Goal: Find contact information: Find contact information

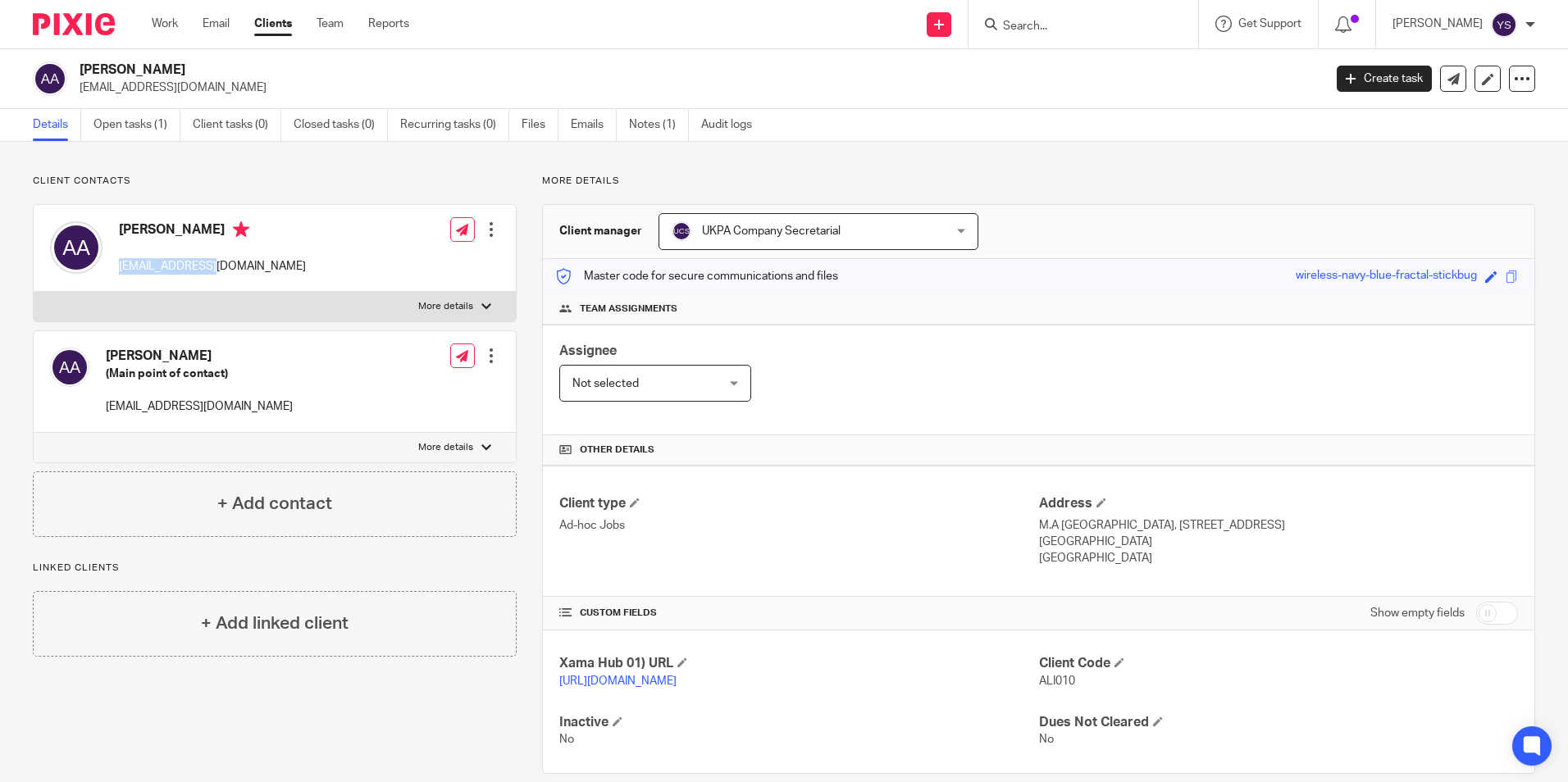
drag, startPoint x: 119, startPoint y: 267, endPoint x: 207, endPoint y: 268, distance: 88.0
click at [207, 268] on div "[PERSON_NAME] [EMAIL_ADDRESS][DOMAIN_NAME]" at bounding box center [178, 248] width 256 height 70
copy p "[EMAIL_ADDRESS][DOMAIN_NAME]"
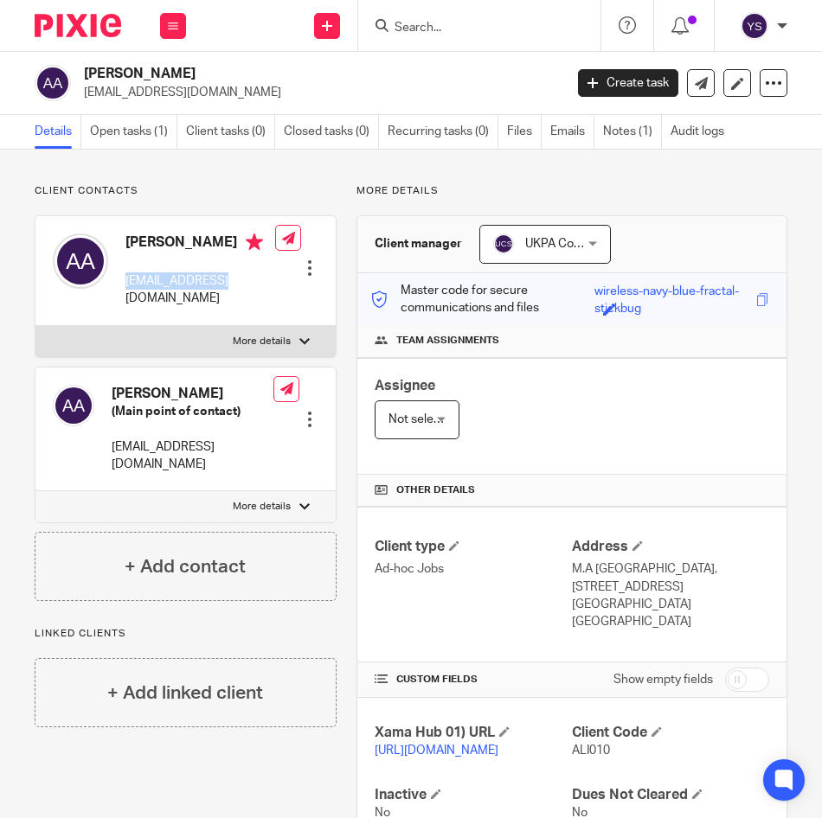
click at [168, 292] on div "[PERSON_NAME] [EMAIL_ADDRESS][DOMAIN_NAME]" at bounding box center [164, 271] width 222 height 92
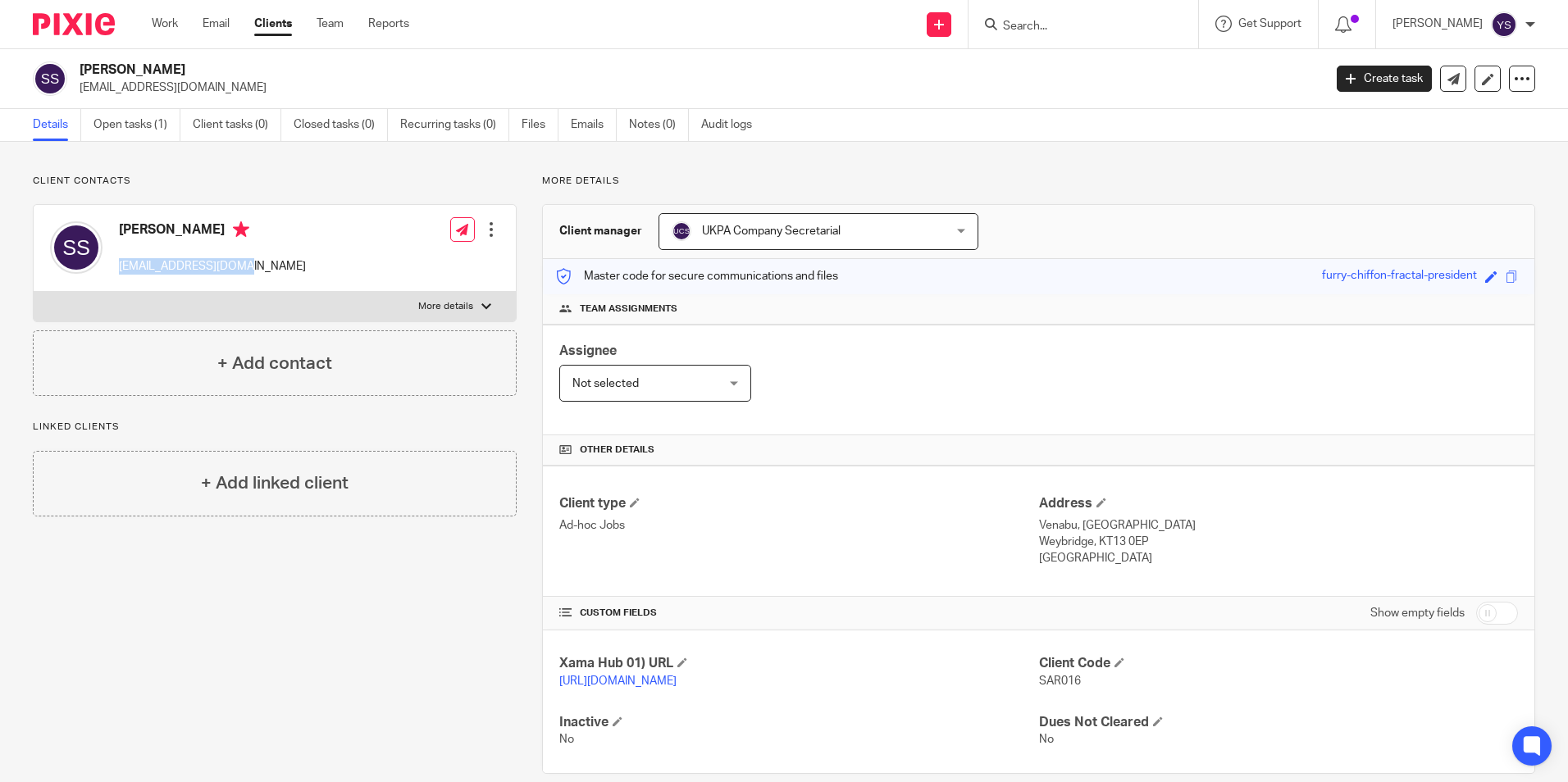
drag, startPoint x: 119, startPoint y: 264, endPoint x: 246, endPoint y: 264, distance: 127.0
click at [246, 264] on p "ssharman66@gmail.com" at bounding box center [211, 266] width 187 height 16
copy p "ssharman66@gmail.com"
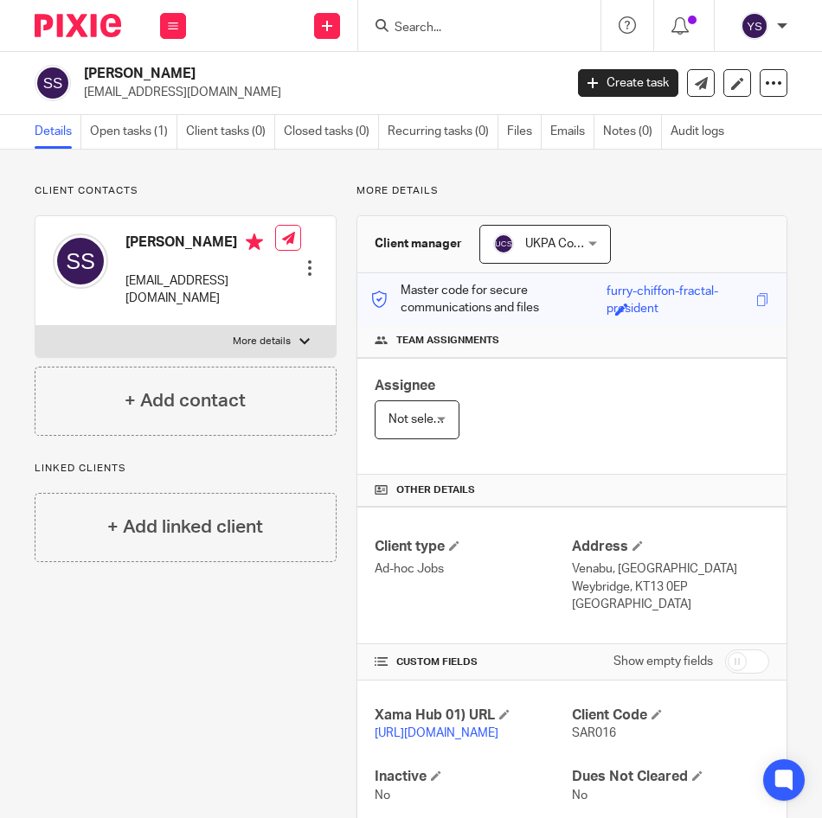
click at [276, 298] on div "Edit contact Create client from contact Export data Delete contact" at bounding box center [296, 271] width 42 height 92
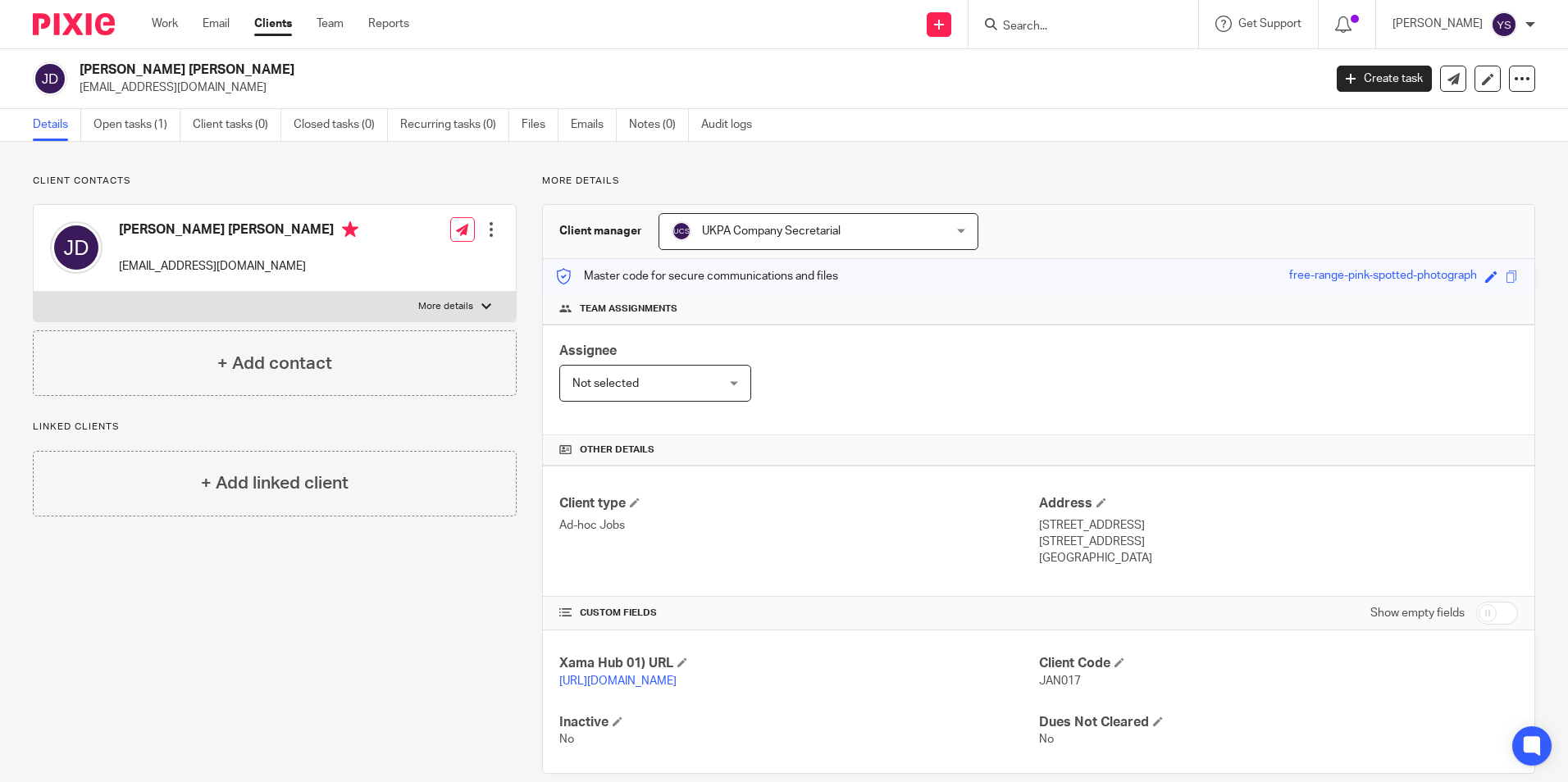
scroll to position [41, 0]
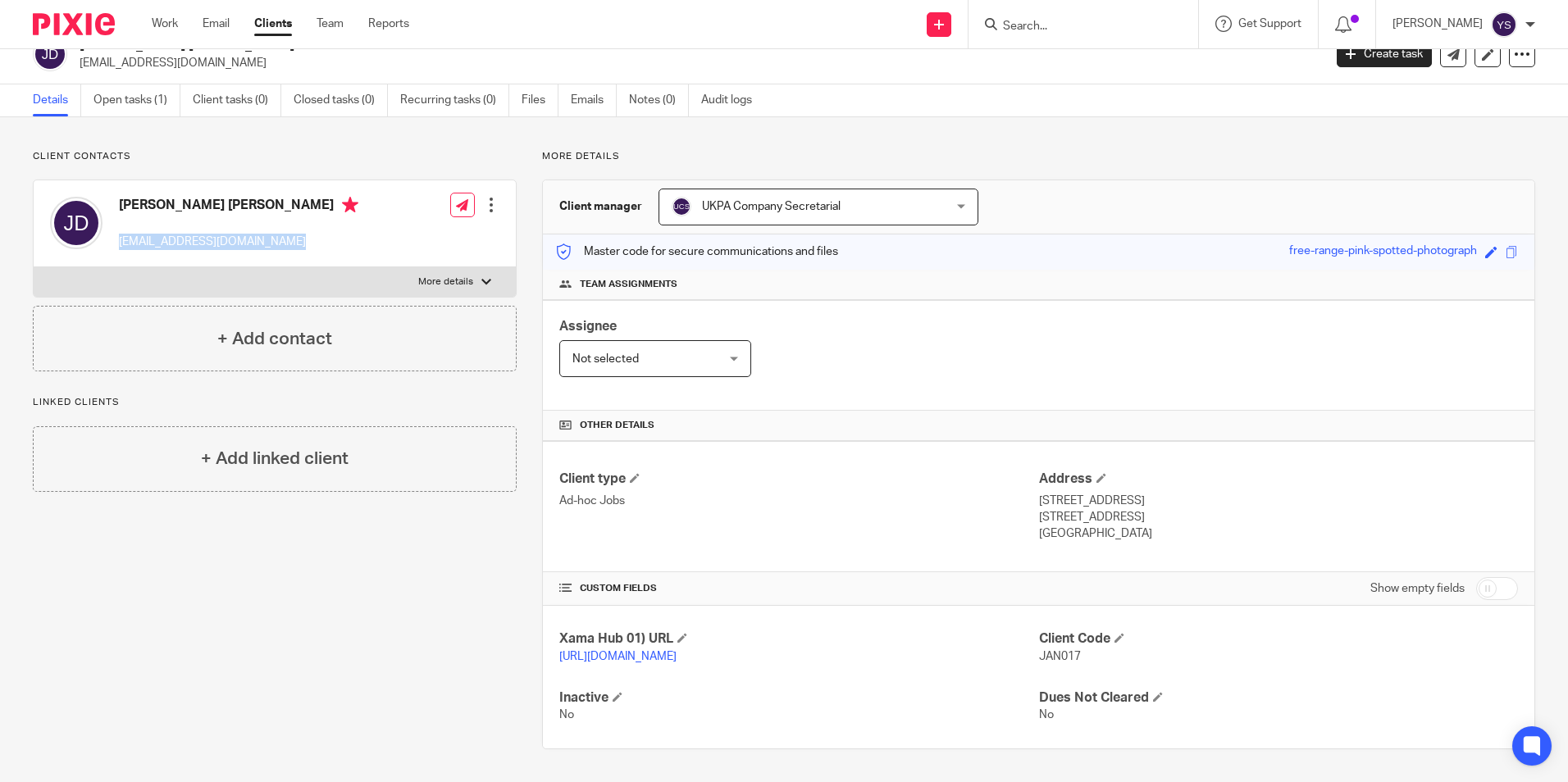
drag, startPoint x: 115, startPoint y: 223, endPoint x: 267, endPoint y: 237, distance: 152.6
click at [267, 237] on div "Janet Wendy Davis jdavisfrimley@btinternet.com" at bounding box center [204, 224] width 308 height 70
copy p "jdavisfrimley@btinternet.com"
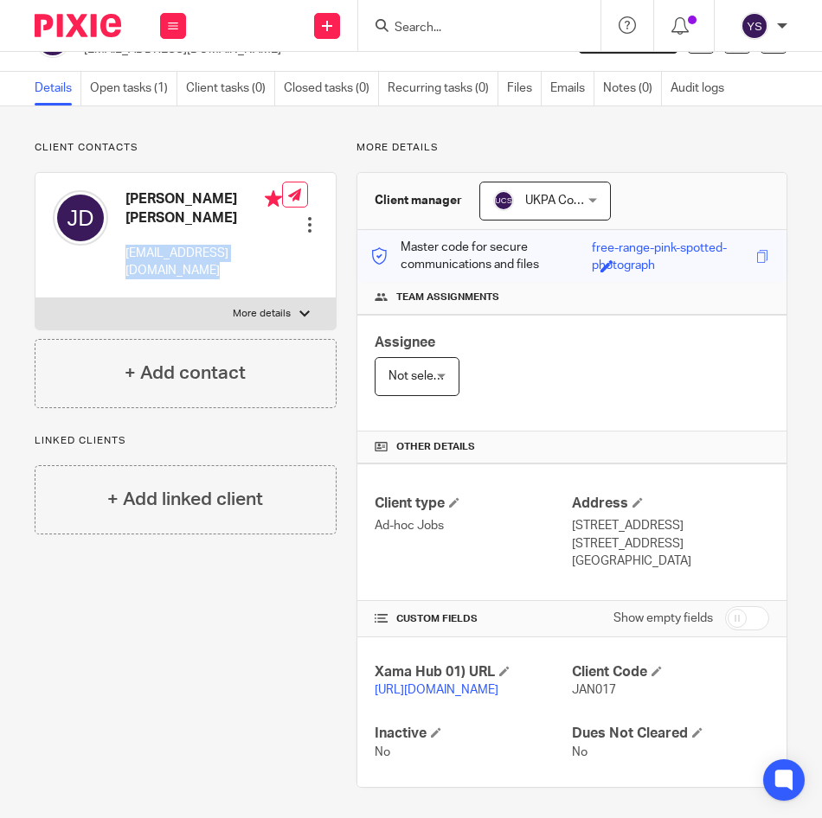
click at [254, 284] on div "Janet Wendy Davis jdavisfrimley@btinternet.com" at bounding box center [167, 235] width 229 height 107
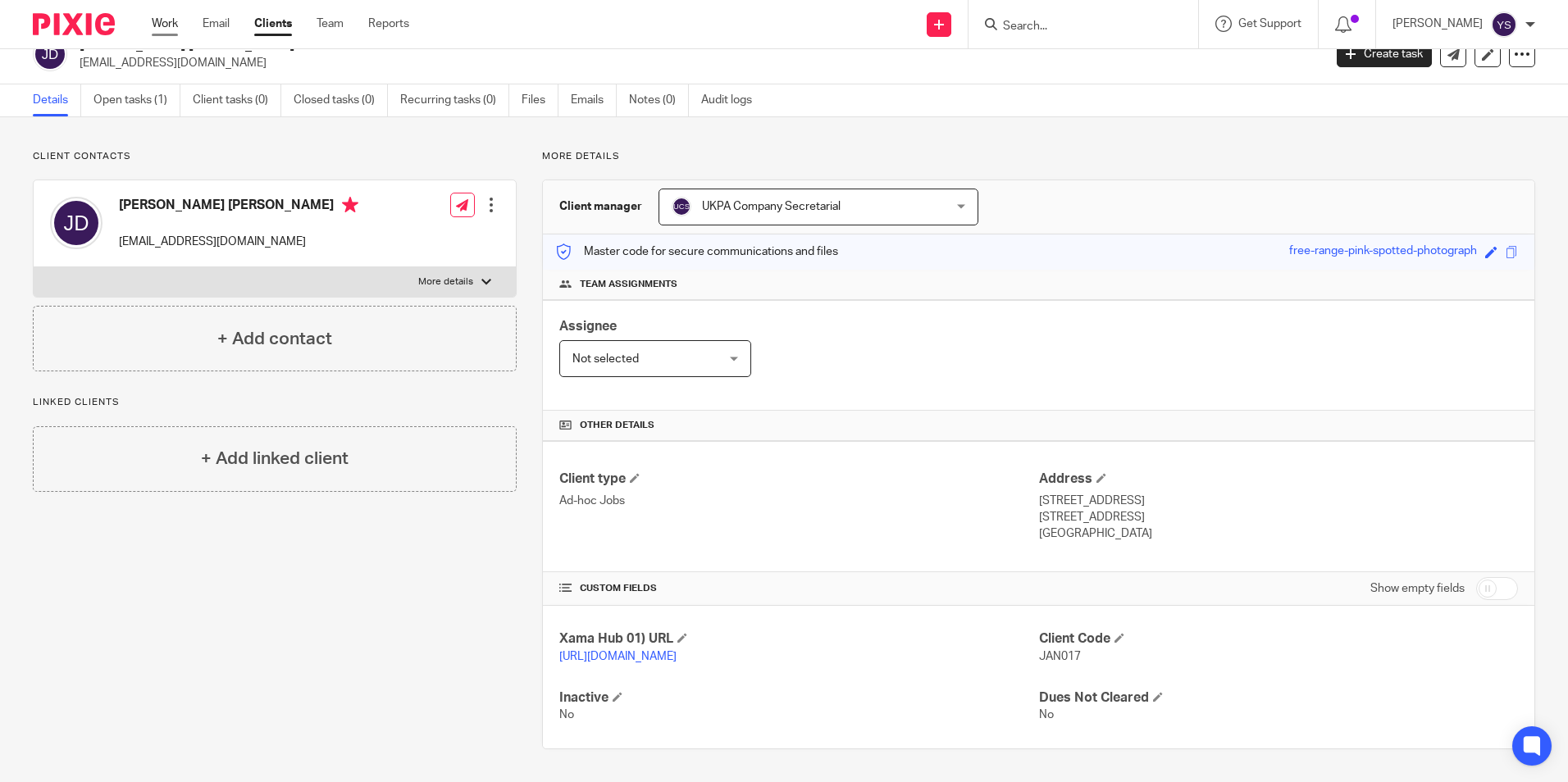
click at [155, 21] on link "Work" at bounding box center [165, 23] width 27 height 16
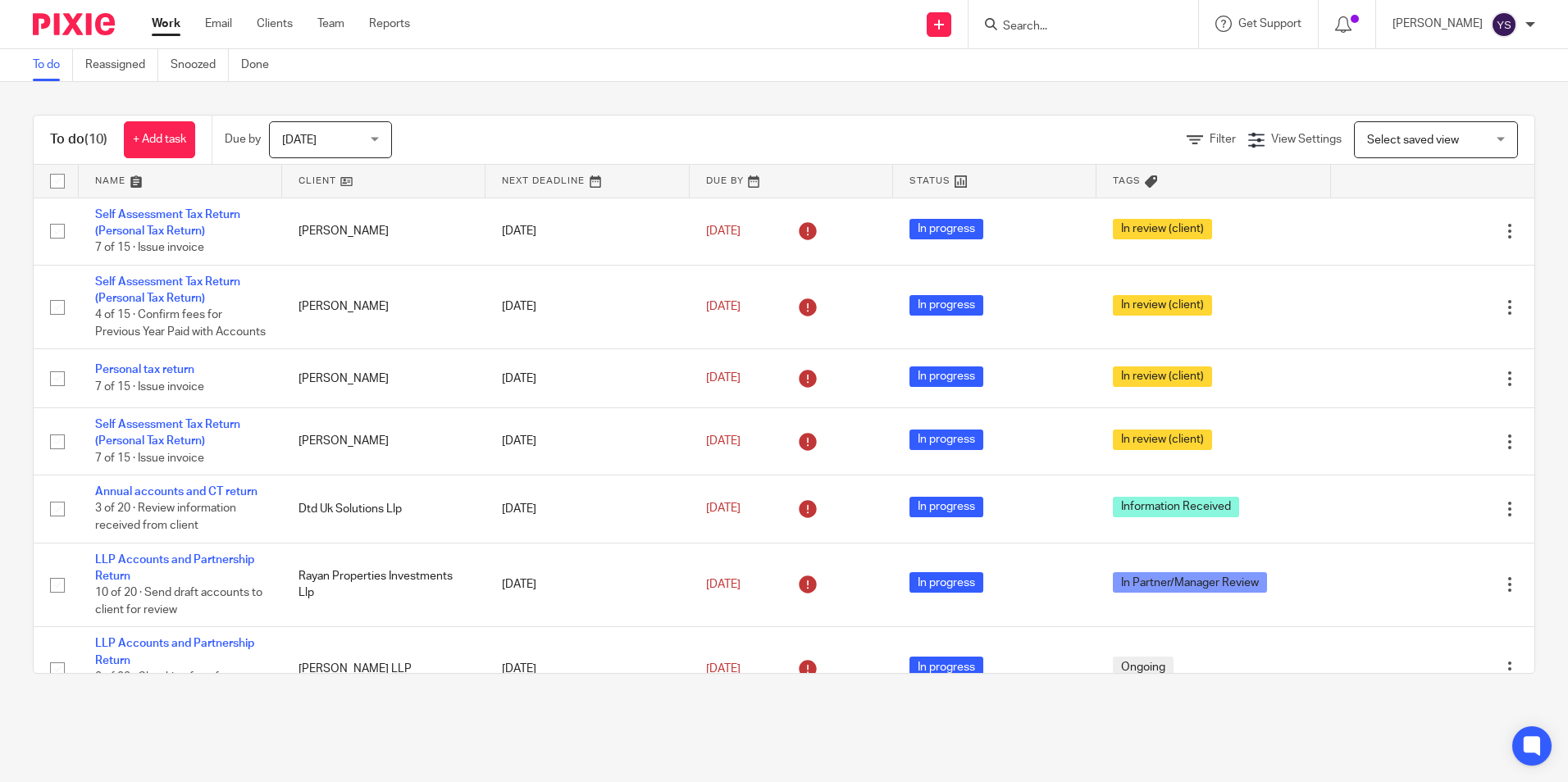
click at [1016, 38] on div at bounding box center [1084, 24] width 229 height 48
click at [1027, 27] on input "Search" at bounding box center [1075, 27] width 148 height 15
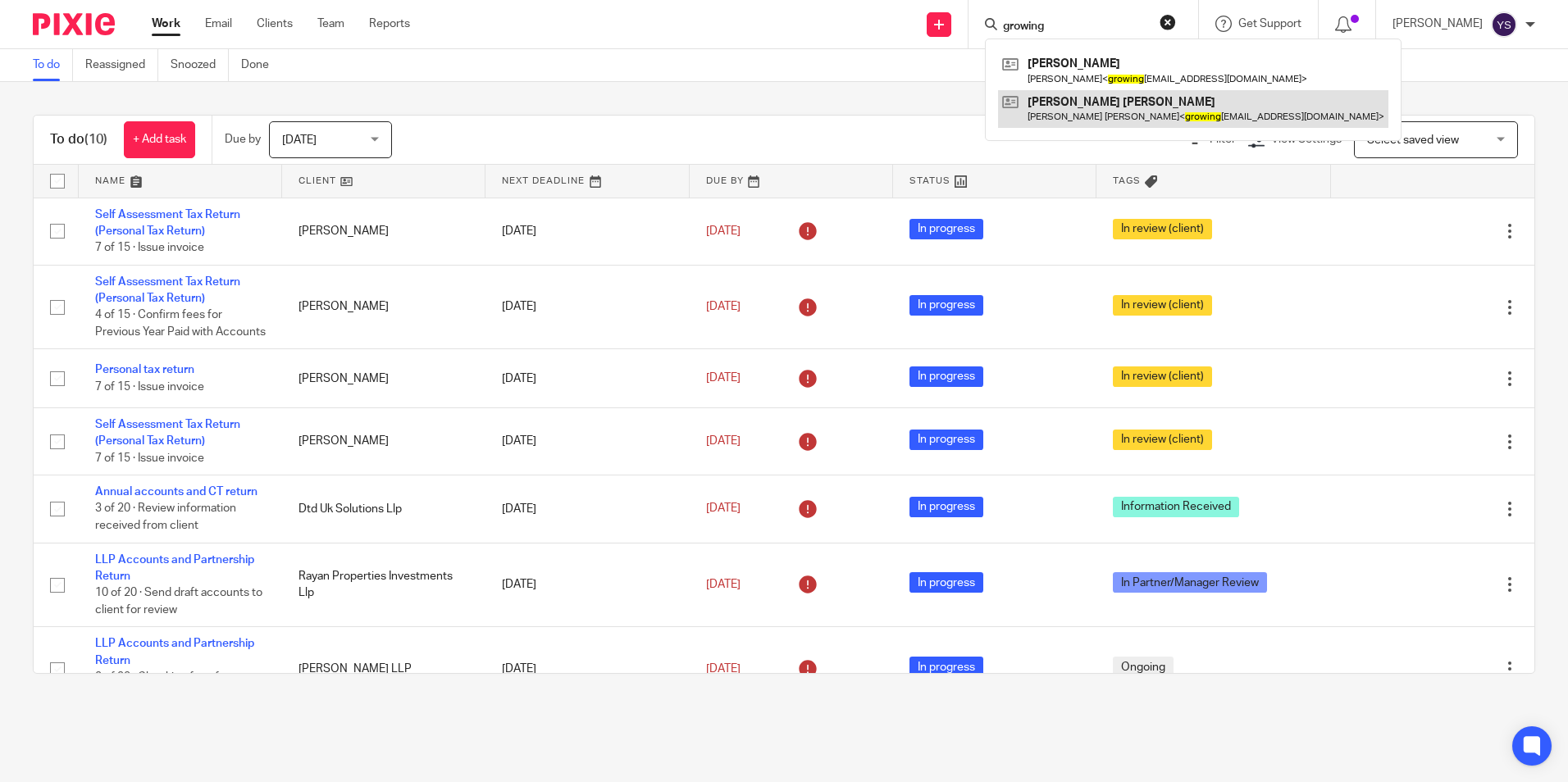
type input "growing"
click at [1125, 116] on link at bounding box center [1194, 109] width 391 height 38
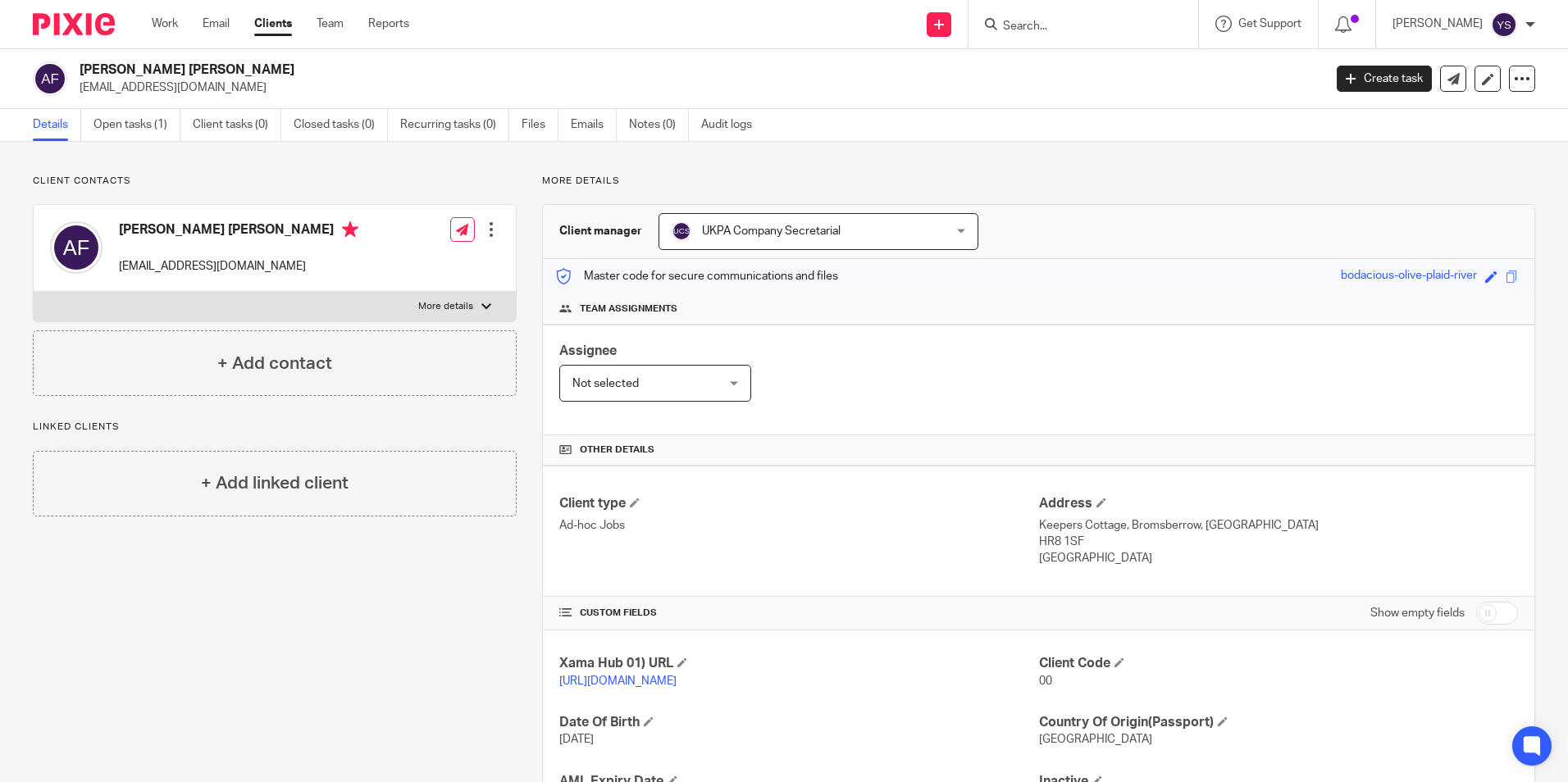
click at [1085, 222] on div "Client manager UKPA Company Secretarial UKPA Company Secretarial [PERSON_NAME] …" at bounding box center [1039, 231] width 992 height 54
click at [166, 119] on link "Open tasks (1)" at bounding box center [137, 125] width 87 height 32
click at [1160, 30] on form at bounding box center [1088, 25] width 174 height 21
click at [1034, 25] on input "Search" at bounding box center [1075, 27] width 148 height 15
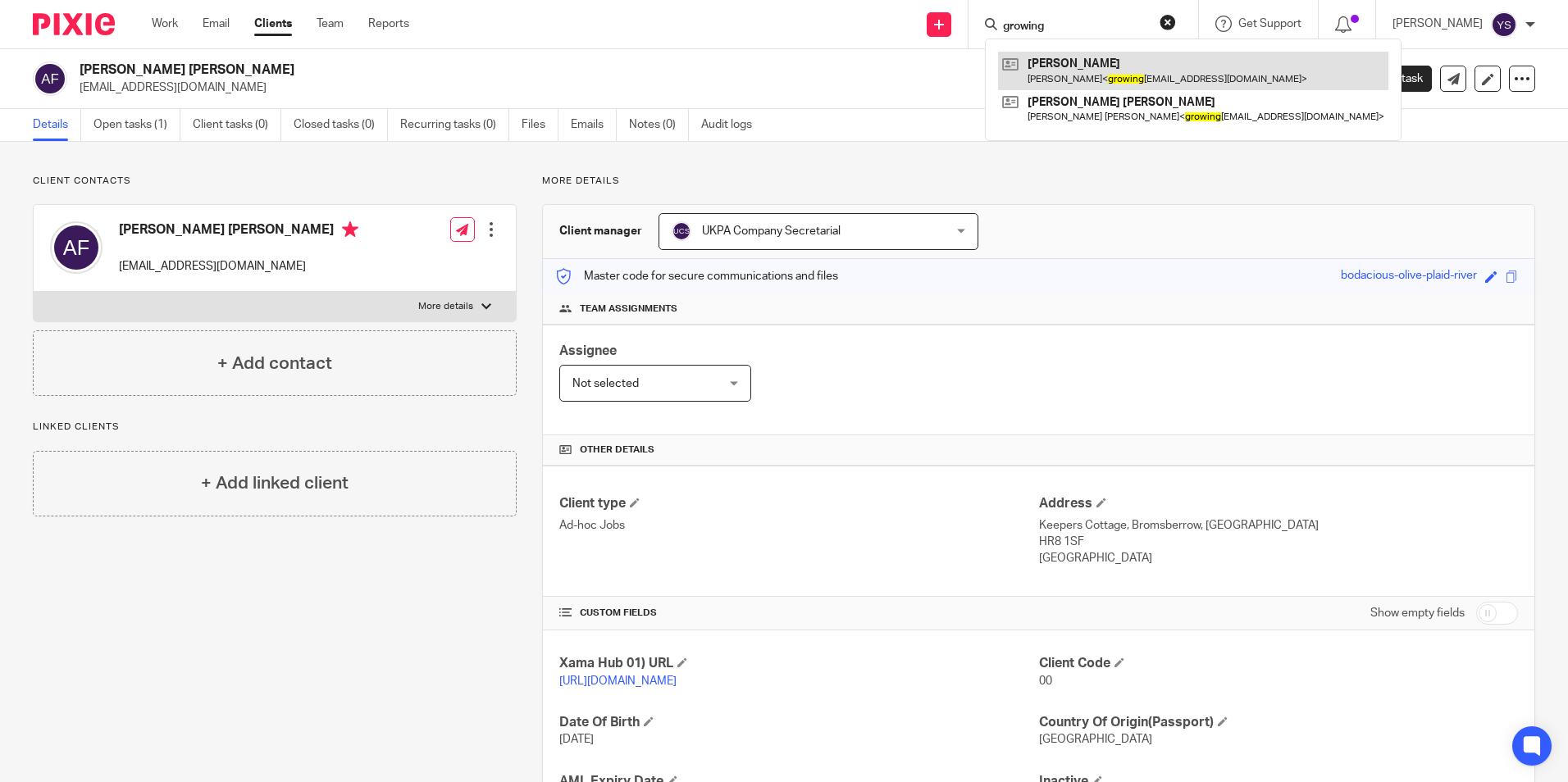
type input "growing"
click at [1134, 82] on link at bounding box center [1194, 71] width 391 height 38
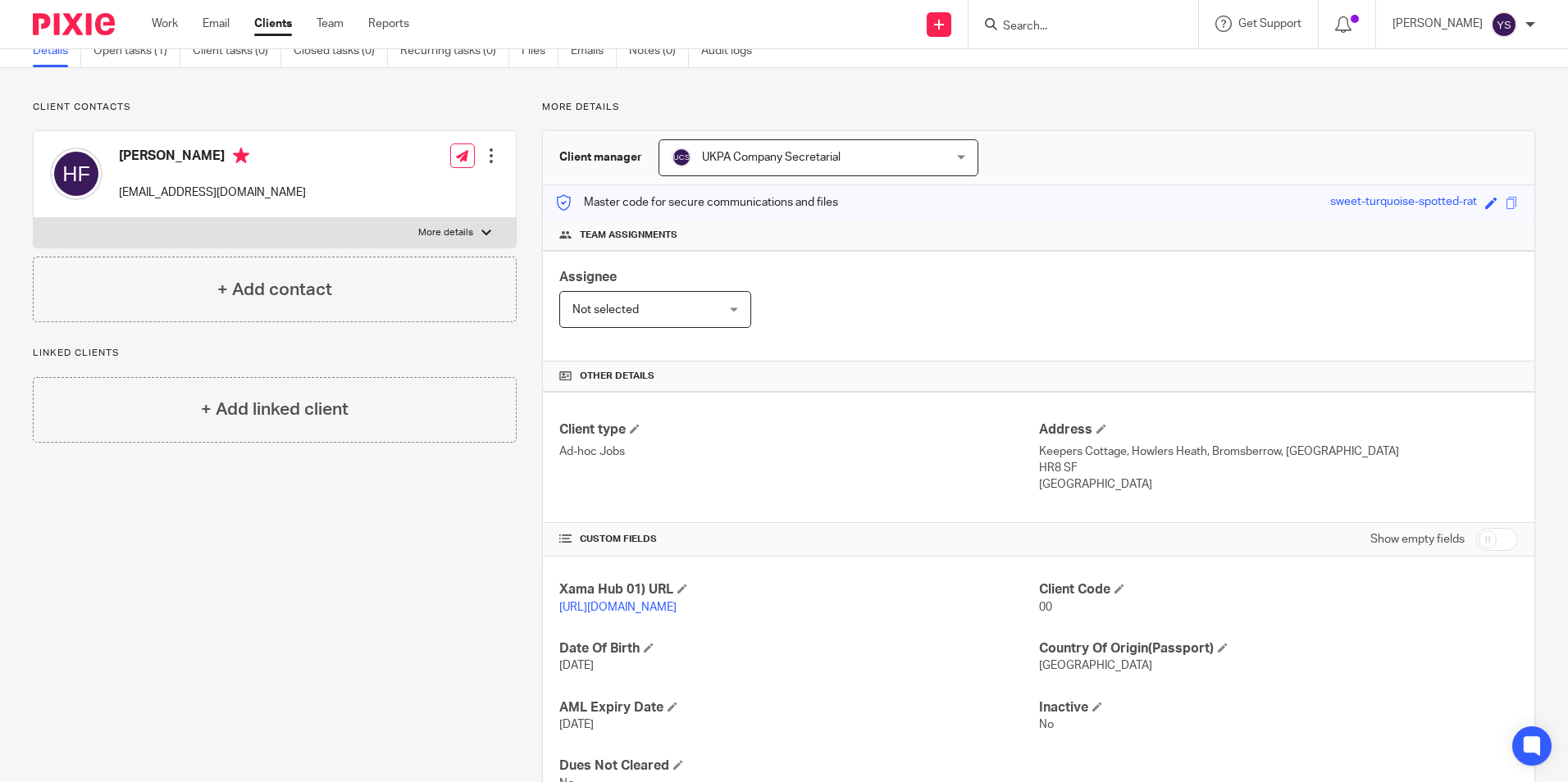
scroll to position [159, 0]
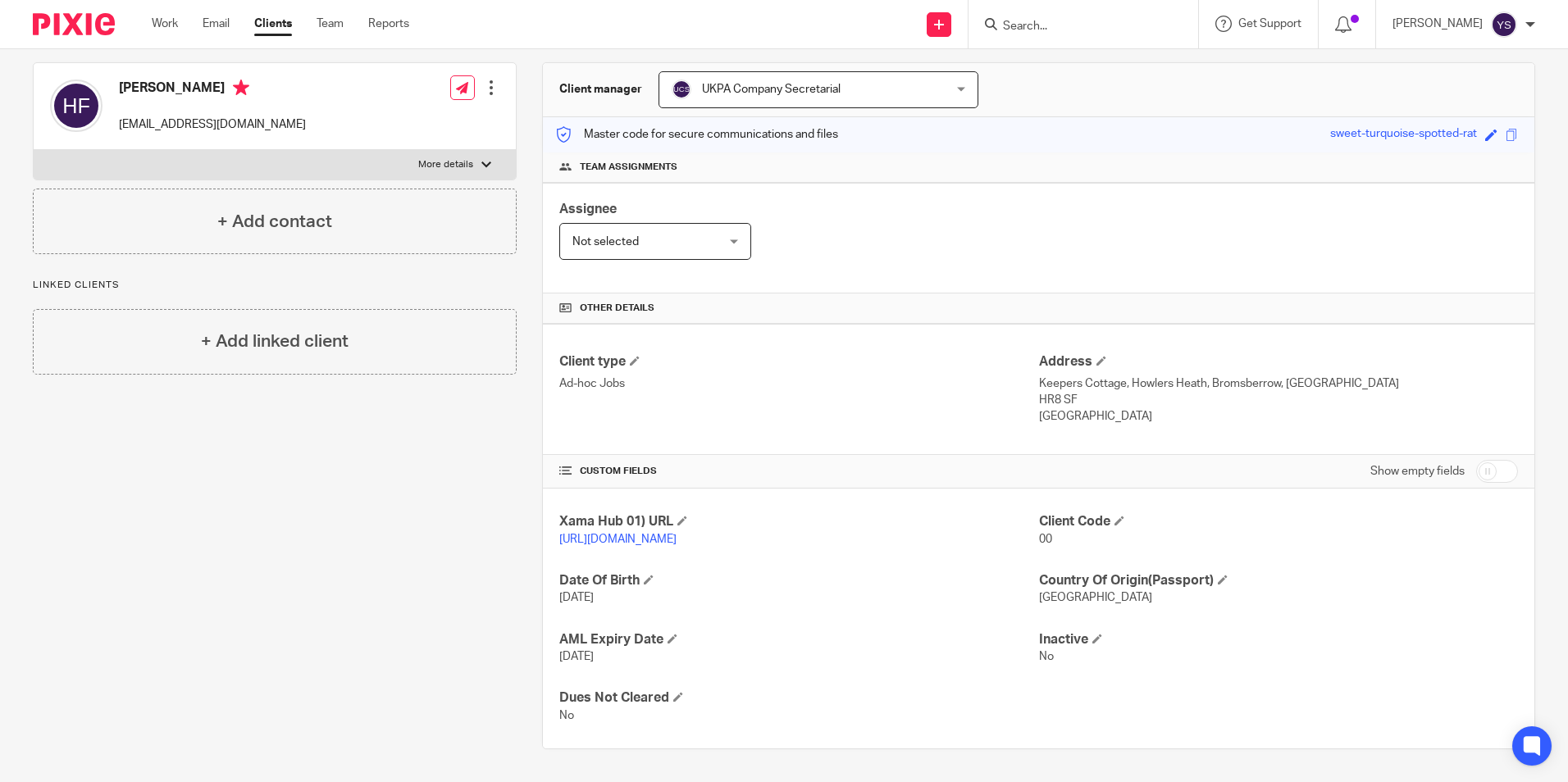
drag, startPoint x: 121, startPoint y: 66, endPoint x: 201, endPoint y: 72, distance: 80.2
click at [201, 80] on h4 "Hazel Findlay" at bounding box center [211, 90] width 187 height 21
copy h4 "Hazel Findlay"
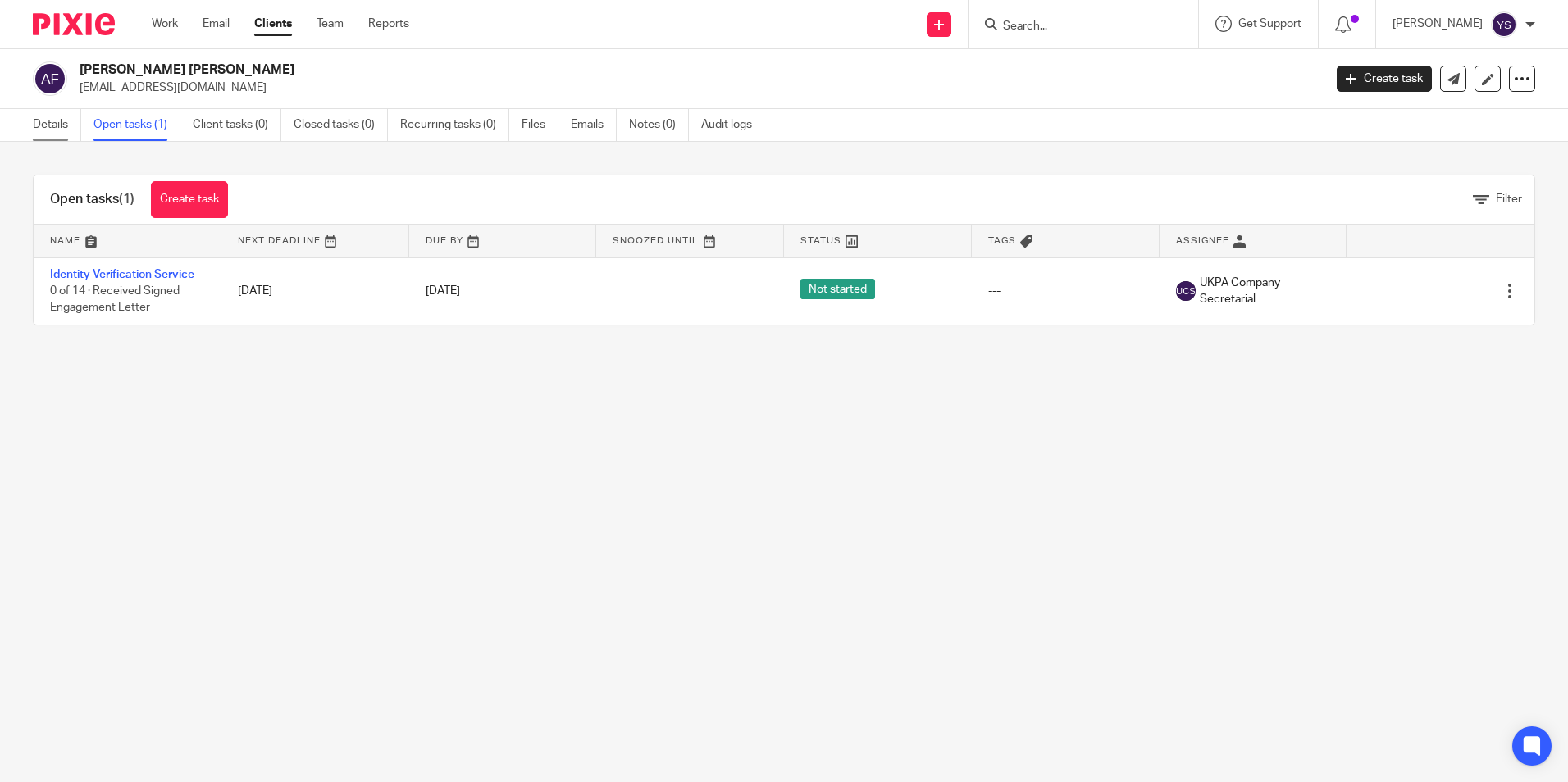
click at [40, 120] on link "Details" at bounding box center [57, 125] width 48 height 32
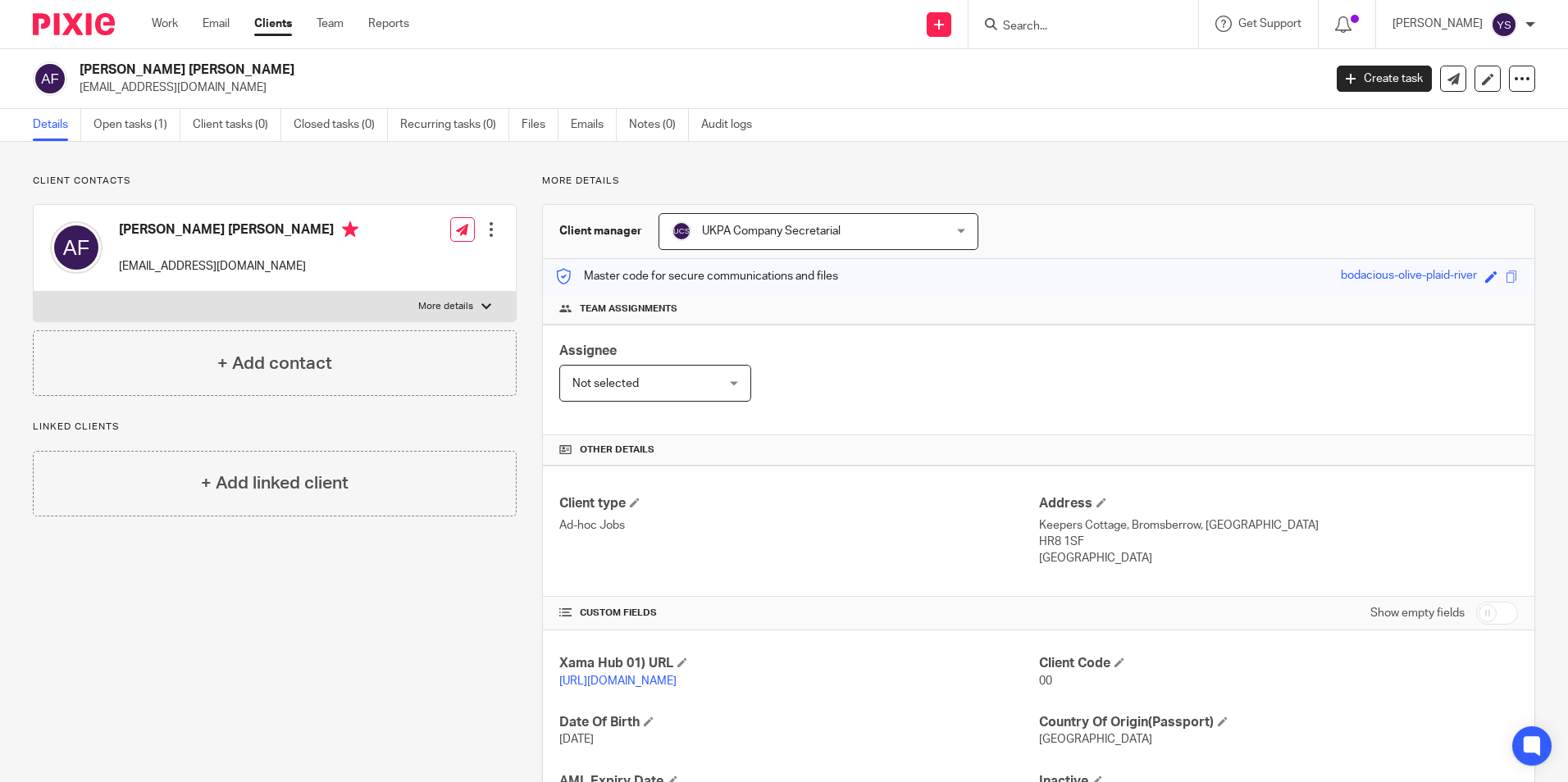
click at [239, 264] on p "growingmetal@aol.com" at bounding box center [238, 266] width 240 height 16
drag, startPoint x: 239, startPoint y: 268, endPoint x: 114, endPoint y: 264, distance: 125.1
click at [114, 264] on div "Andrew Ronald N Findlay growingmetal@aol.com" at bounding box center [204, 248] width 308 height 70
copy p "growingmetal@aol.com"
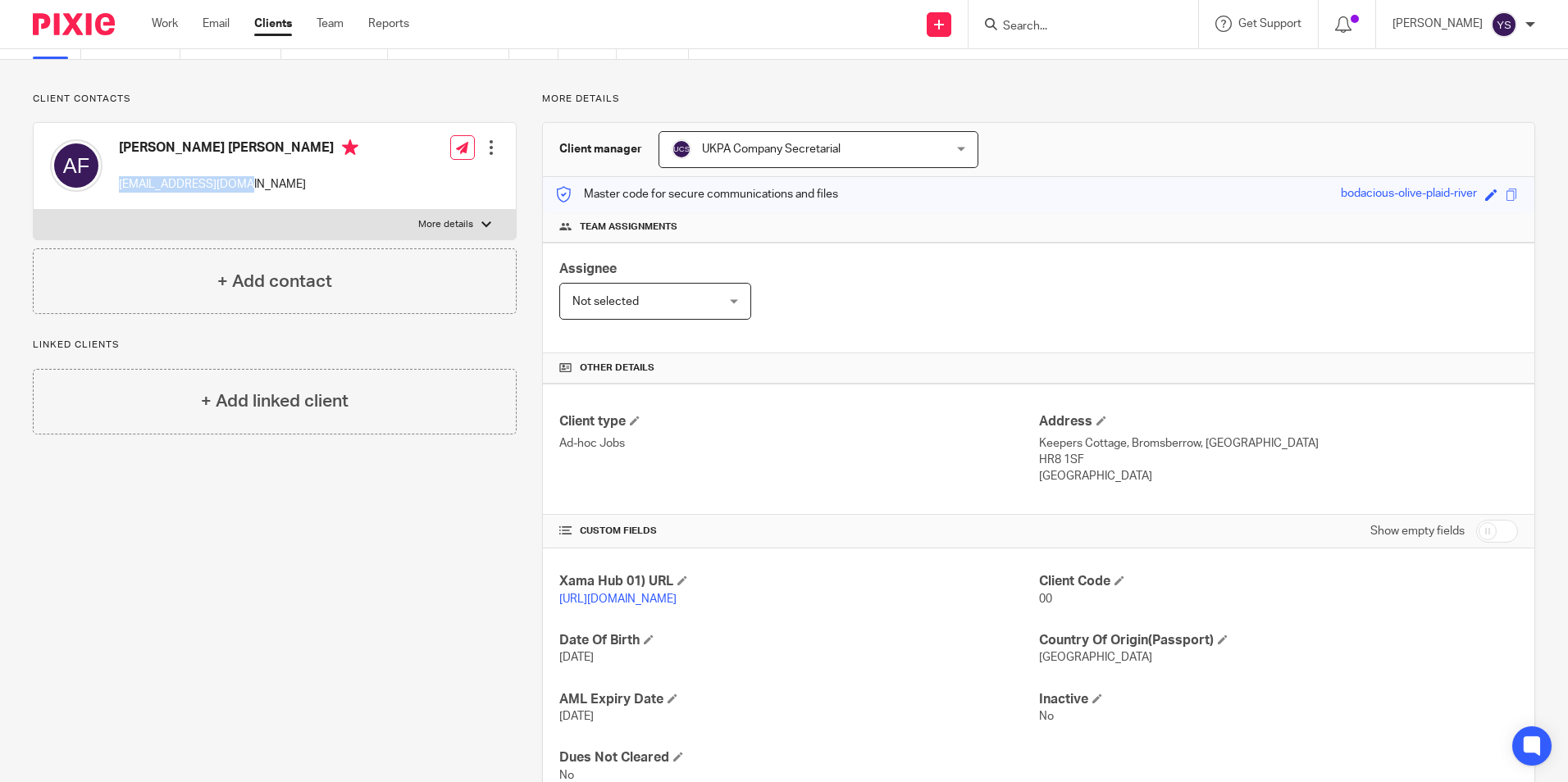
scroll to position [159, 0]
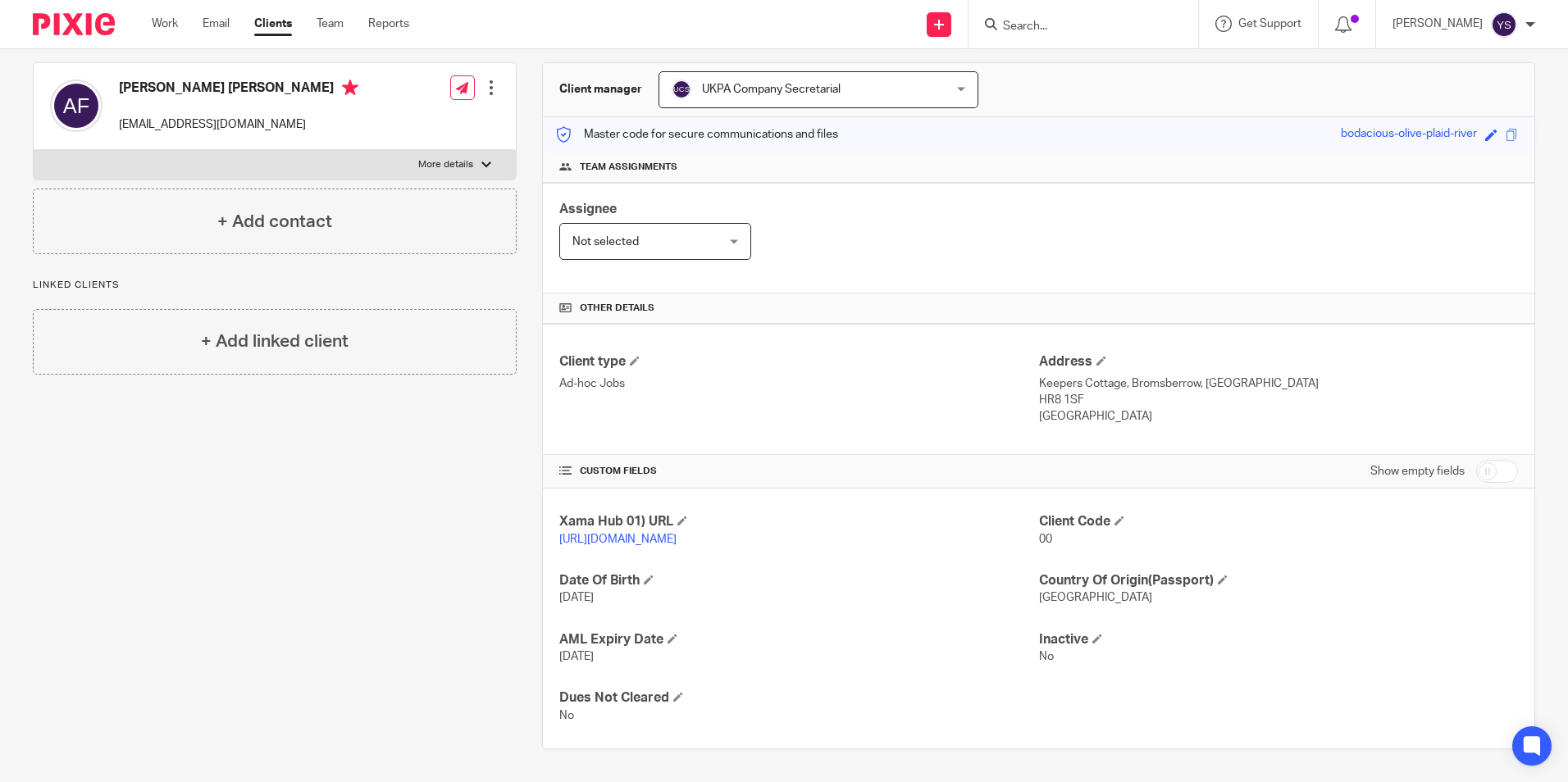
click at [1039, 534] on span "00" at bounding box center [1046, 539] width 13 height 11
drag, startPoint x: 1032, startPoint y: 519, endPoint x: 1044, endPoint y: 519, distance: 12.0
click at [1044, 532] on p "00" at bounding box center [1278, 539] width 479 height 16
drag, startPoint x: 1044, startPoint y: 519, endPoint x: 1064, endPoint y: 533, distance: 24.4
click at [1063, 532] on div "Client Code 00" at bounding box center [1278, 531] width 479 height 34
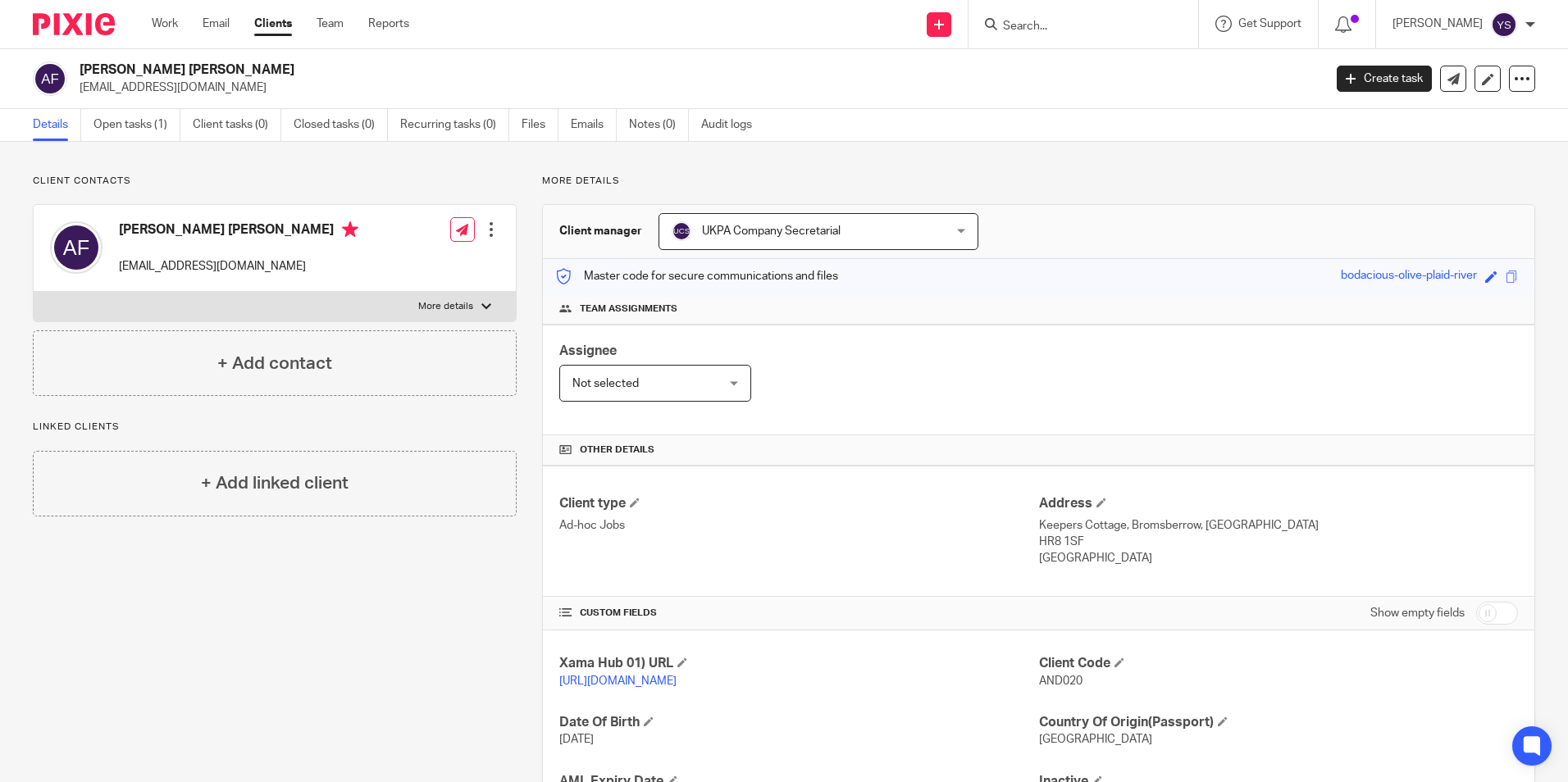
click at [168, 35] on div "Work Email Clients Team Reports Work Email Clients Team Reports Settings" at bounding box center [284, 24] width 299 height 48
click at [168, 26] on link "Work" at bounding box center [165, 23] width 27 height 16
drag, startPoint x: 119, startPoint y: 265, endPoint x: 264, endPoint y: 269, distance: 145.1
click at [264, 269] on div "Hazel Findlay growingmetal2@gmail.com Edit contact Create client from contact E…" at bounding box center [274, 248] width 483 height 87
copy p "growingmetal2@gmail.com"
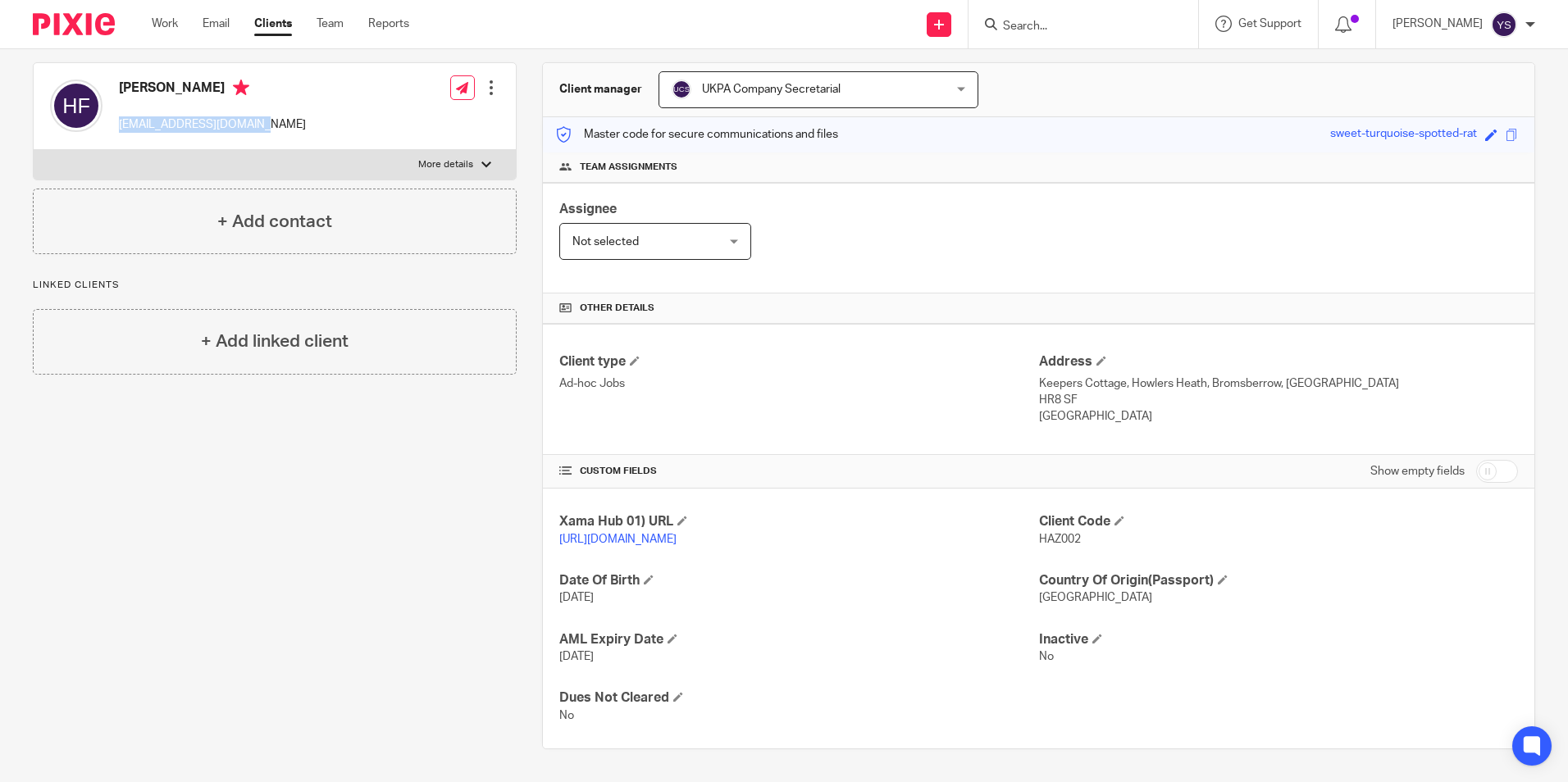
scroll to position [159, 0]
